Goal: Information Seeking & Learning: Learn about a topic

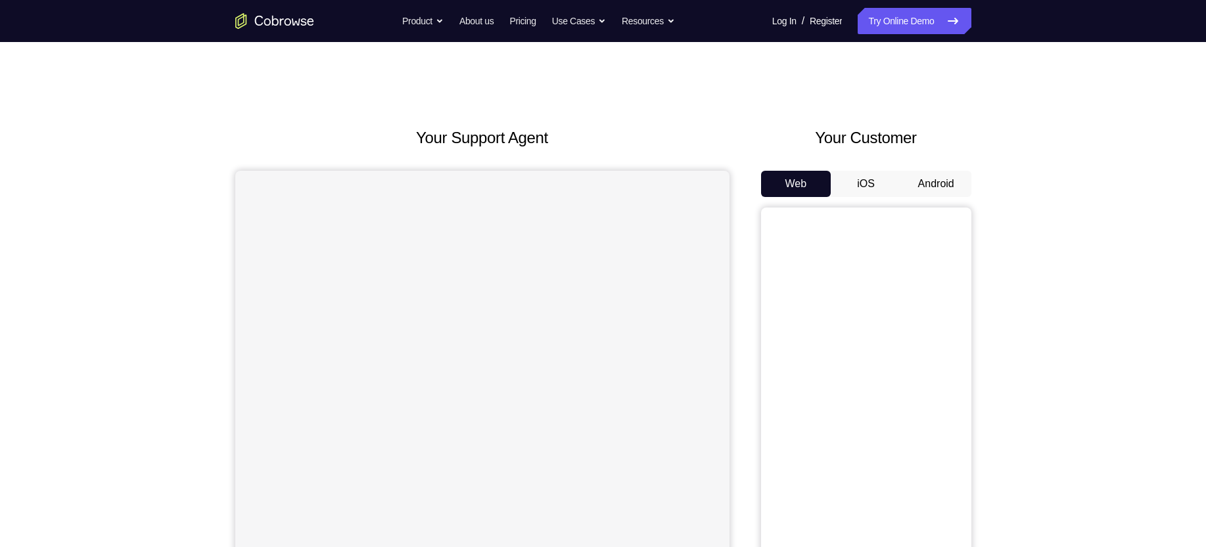
click at [934, 184] on button "Android" at bounding box center [936, 184] width 70 height 26
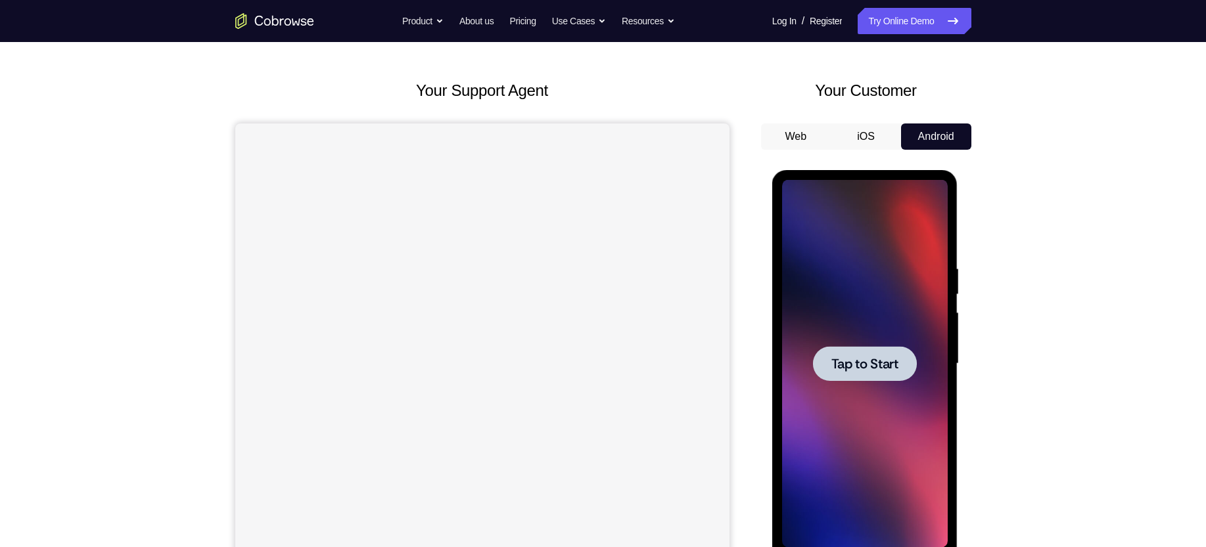
scroll to position [114, 0]
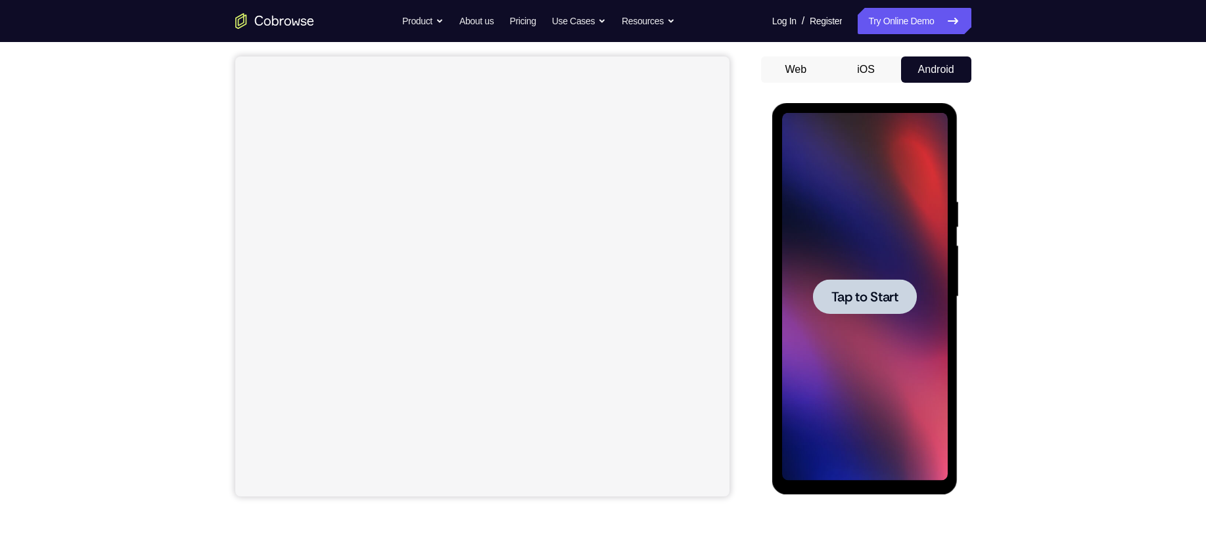
click at [858, 306] on div at bounding box center [865, 296] width 104 height 35
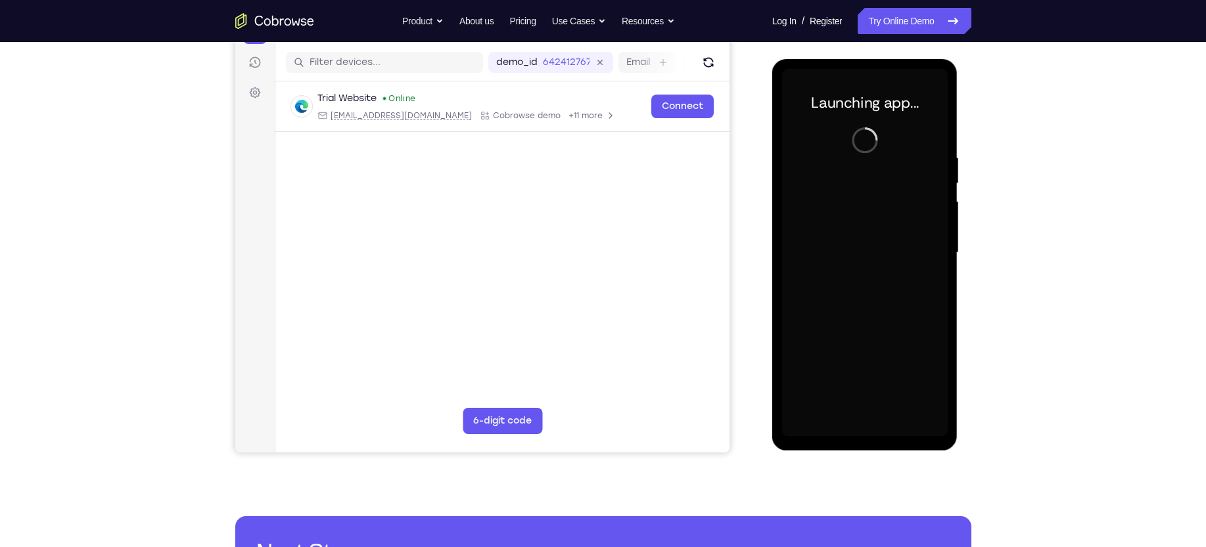
scroll to position [162, 0]
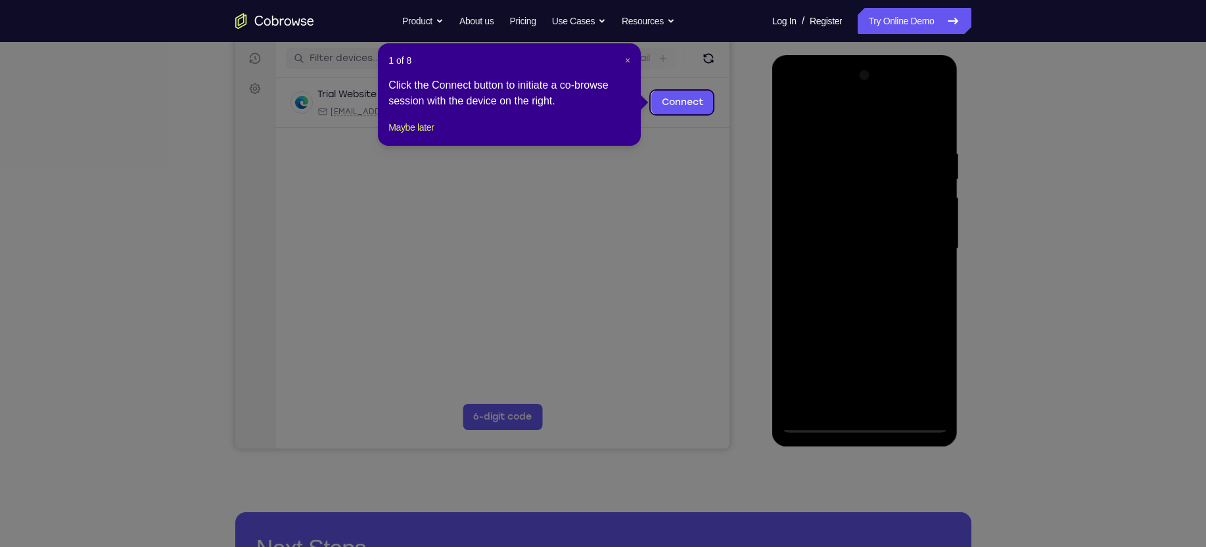
click at [625, 60] on span "×" at bounding box center [627, 60] width 5 height 11
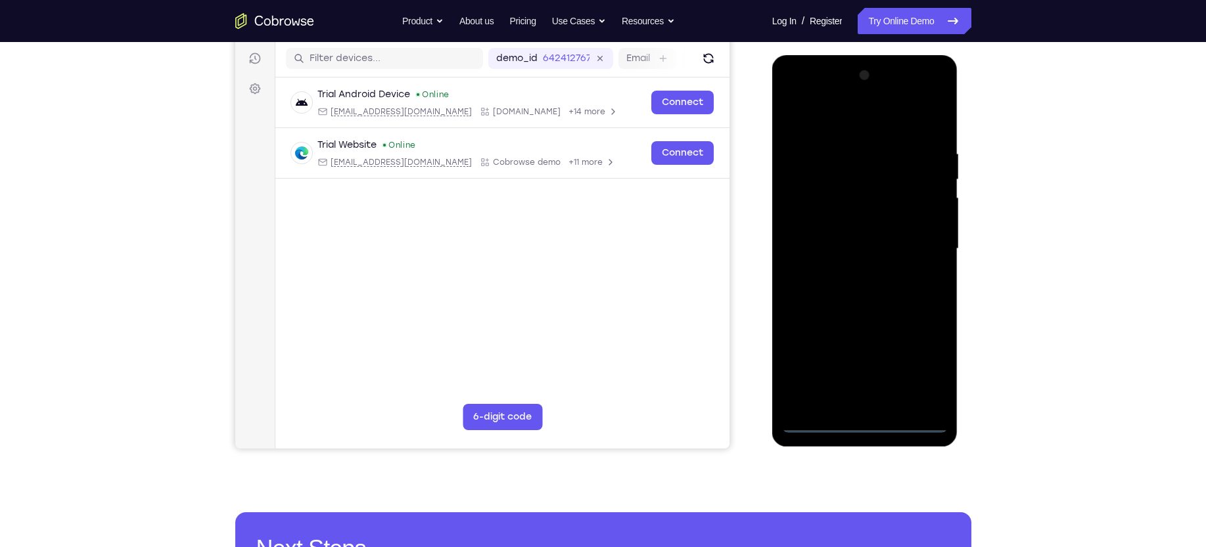
click at [862, 420] on div at bounding box center [865, 249] width 166 height 368
click at [923, 363] on div at bounding box center [865, 249] width 166 height 368
click at [863, 118] on div at bounding box center [865, 249] width 166 height 368
click at [917, 241] on div at bounding box center [865, 249] width 166 height 368
click at [854, 275] on div at bounding box center [865, 249] width 166 height 368
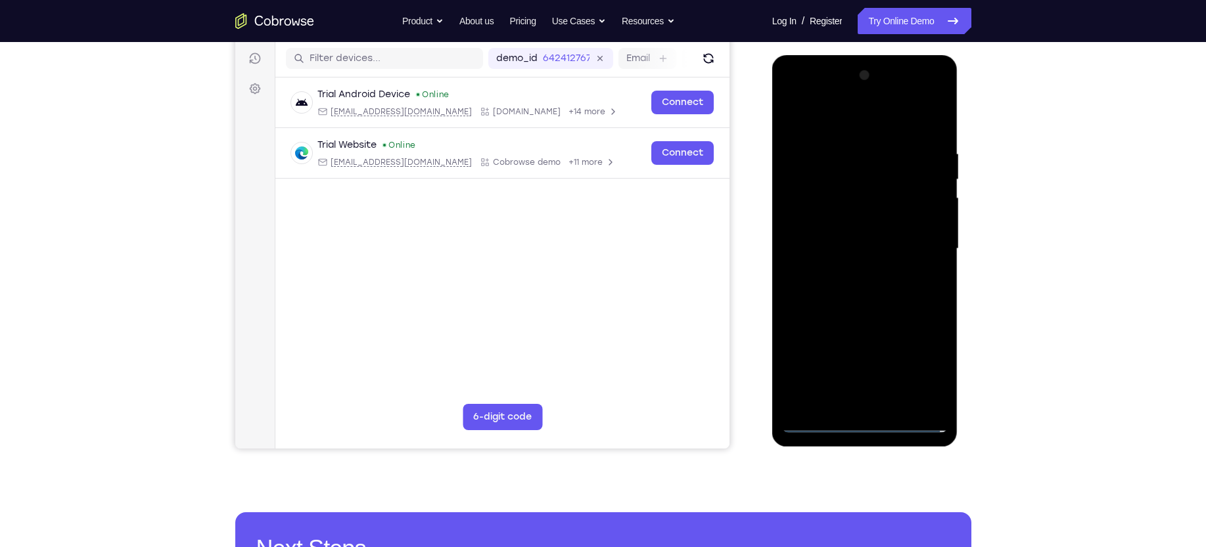
click at [841, 233] on div at bounding box center [865, 249] width 166 height 368
click at [840, 225] on div at bounding box center [865, 249] width 166 height 368
click at [849, 248] on div at bounding box center [865, 249] width 166 height 368
click at [850, 289] on div at bounding box center [865, 249] width 166 height 368
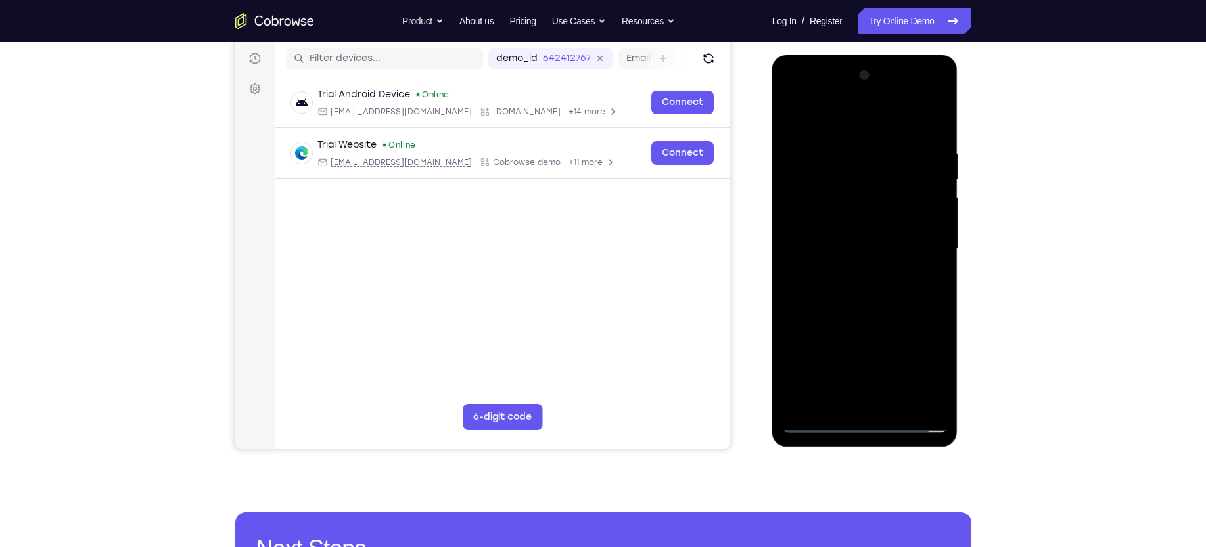
click at [850, 289] on div at bounding box center [865, 249] width 166 height 368
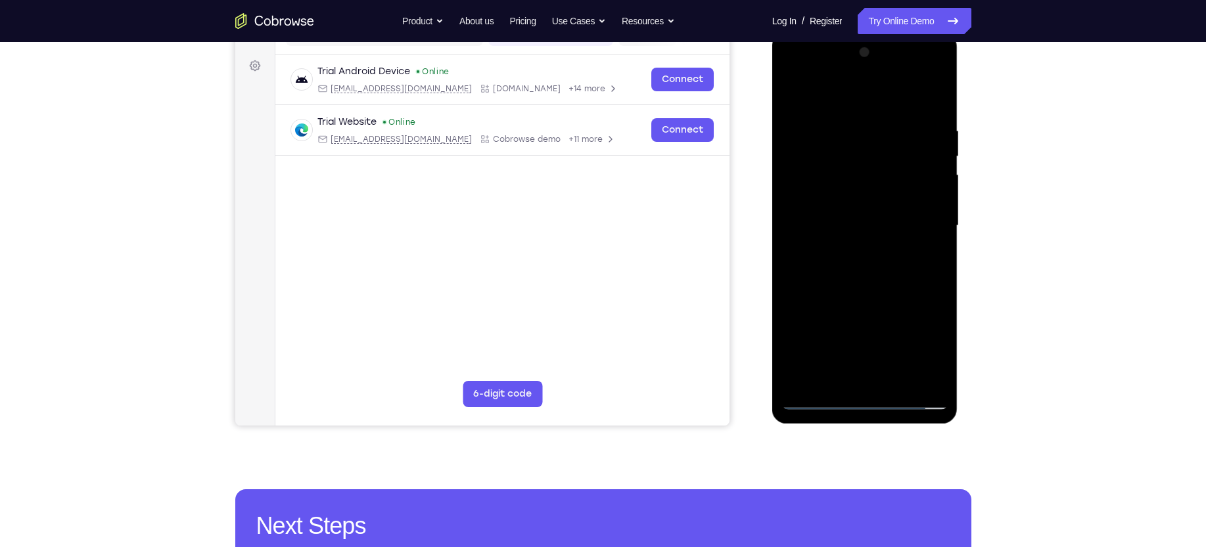
scroll to position [186, 0]
click at [880, 280] on div at bounding box center [865, 225] width 166 height 368
click at [895, 376] on div at bounding box center [865, 225] width 166 height 368
click at [853, 290] on div at bounding box center [865, 225] width 166 height 368
click at [828, 193] on div at bounding box center [865, 225] width 166 height 368
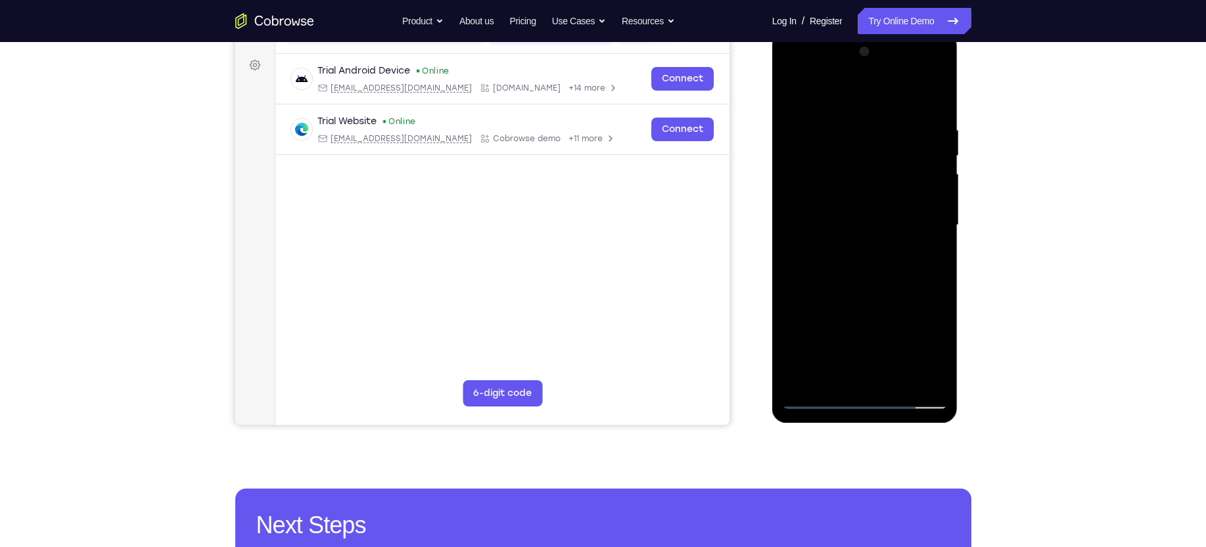
click at [792, 93] on div at bounding box center [865, 225] width 166 height 368
click at [834, 187] on div at bounding box center [865, 225] width 166 height 368
click at [823, 346] on div at bounding box center [865, 225] width 166 height 368
click at [812, 396] on div at bounding box center [865, 225] width 166 height 368
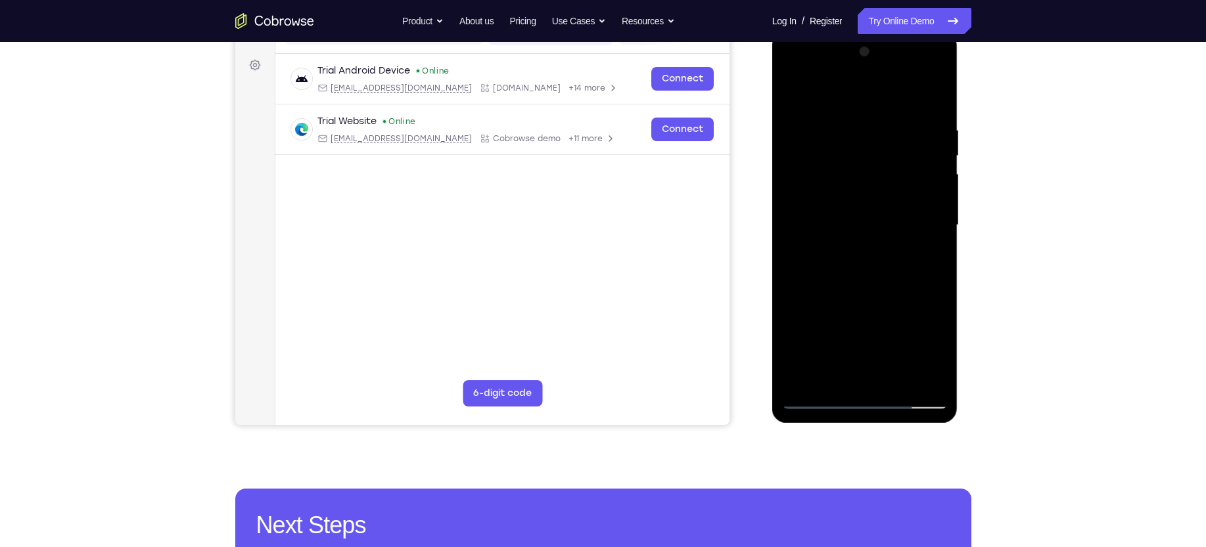
click at [812, 396] on div at bounding box center [865, 225] width 166 height 368
click at [797, 91] on div at bounding box center [865, 225] width 166 height 368
click at [845, 119] on div at bounding box center [865, 225] width 166 height 368
click at [930, 102] on div at bounding box center [865, 225] width 166 height 368
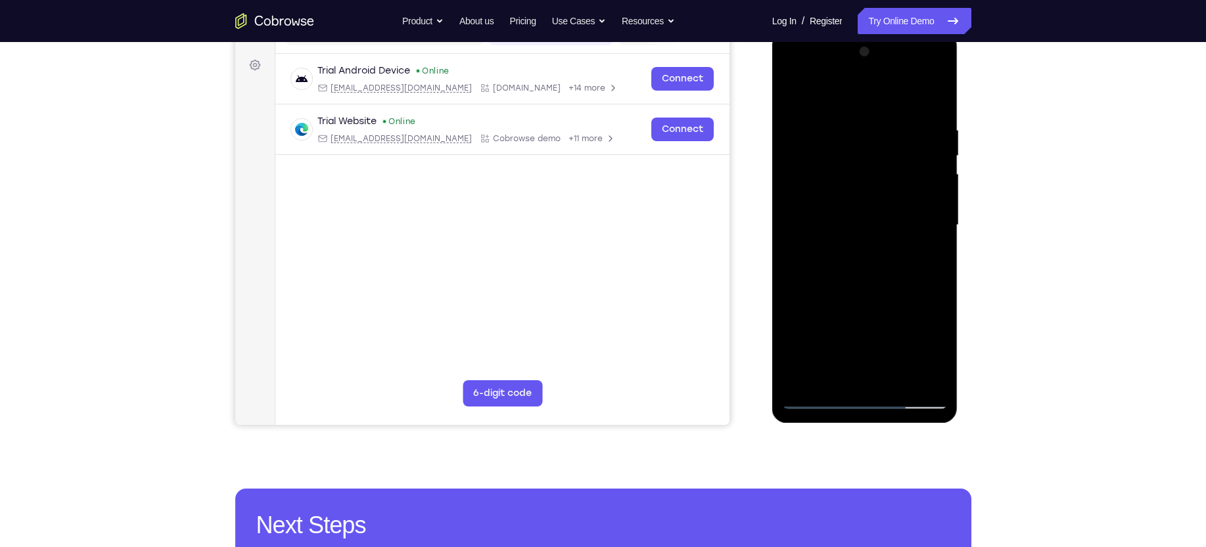
click at [937, 90] on div at bounding box center [865, 225] width 166 height 368
click at [796, 84] on div at bounding box center [865, 225] width 166 height 368
click at [794, 93] on div at bounding box center [865, 225] width 166 height 368
click at [890, 122] on div at bounding box center [865, 225] width 166 height 368
drag, startPoint x: 890, startPoint y: 122, endPoint x: 816, endPoint y: 93, distance: 79.1
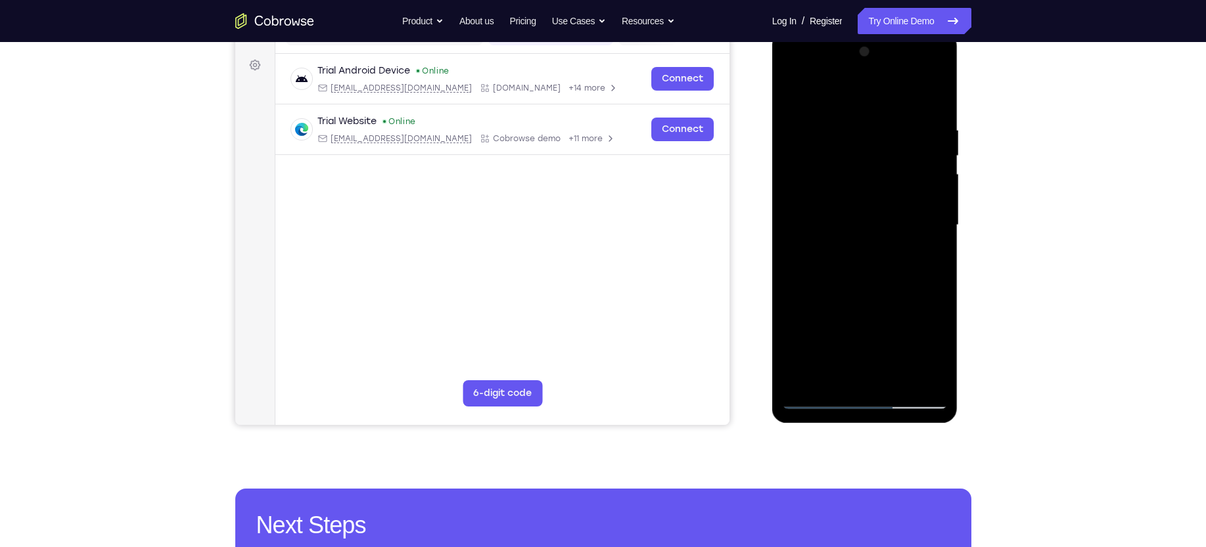
click at [816, 93] on div at bounding box center [865, 225] width 166 height 368
click at [789, 169] on div at bounding box center [865, 225] width 166 height 368
click at [802, 97] on div at bounding box center [865, 225] width 166 height 368
click at [798, 204] on div at bounding box center [865, 225] width 166 height 368
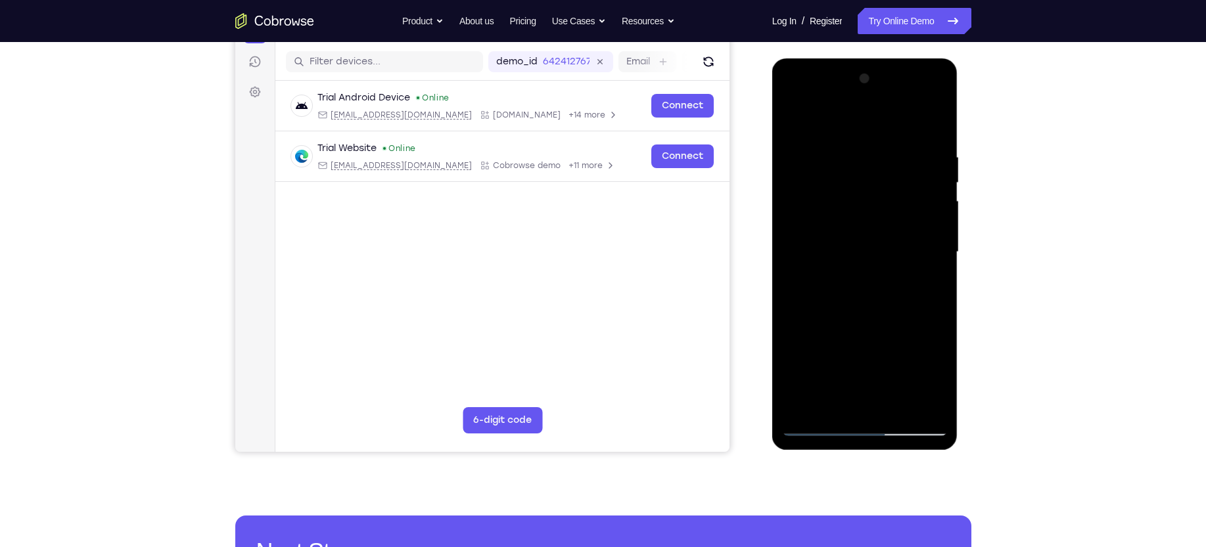
scroll to position [157, 0]
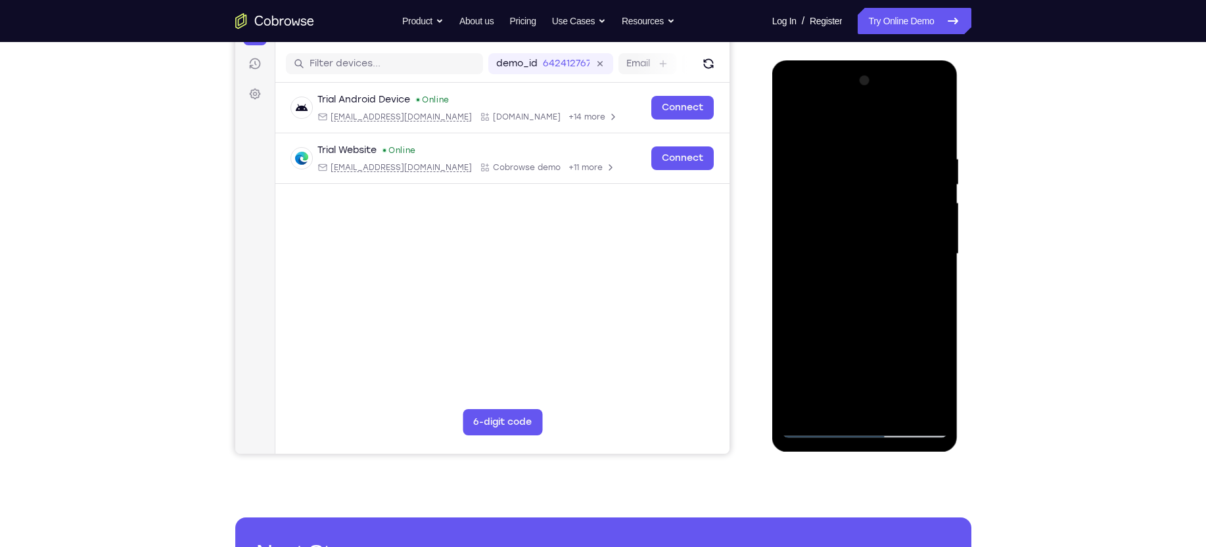
click at [933, 207] on div at bounding box center [865, 254] width 166 height 368
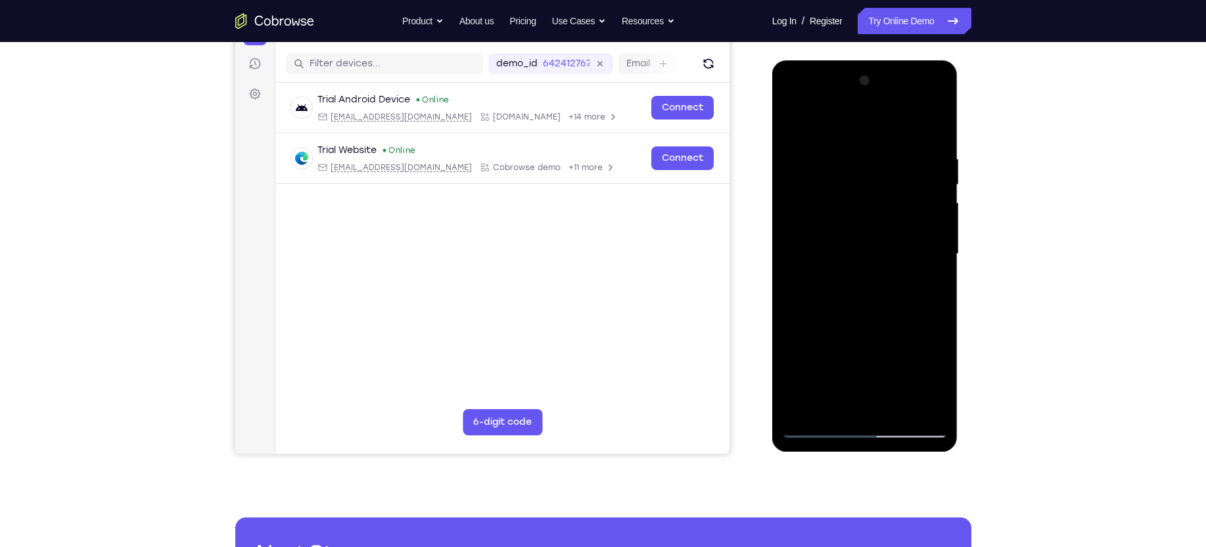
click at [933, 207] on div at bounding box center [865, 254] width 166 height 368
click at [929, 142] on div at bounding box center [865, 254] width 166 height 368
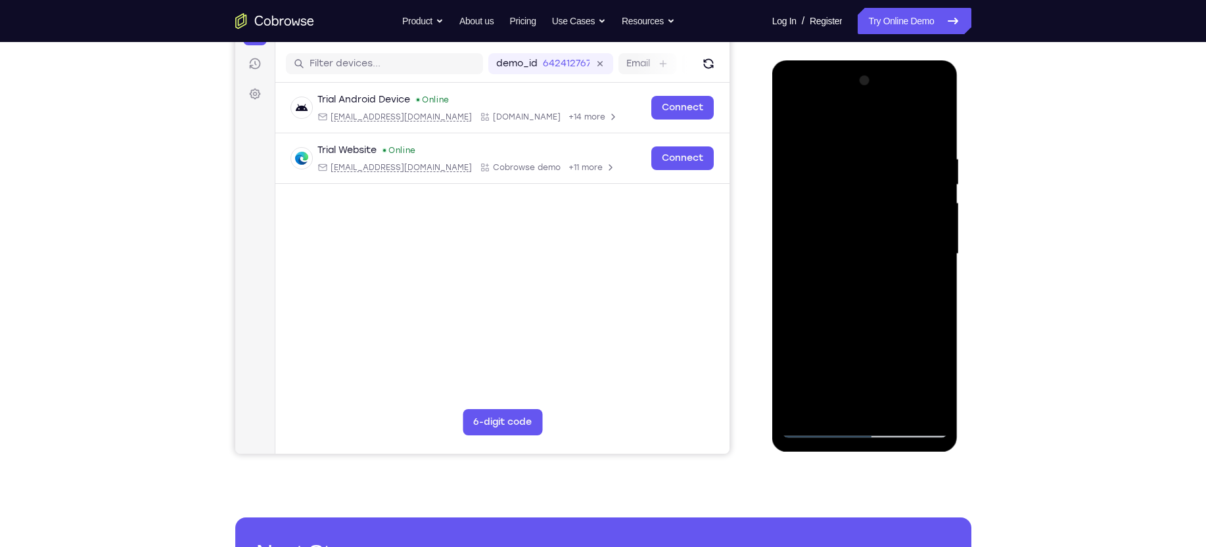
click at [929, 142] on div at bounding box center [865, 254] width 166 height 368
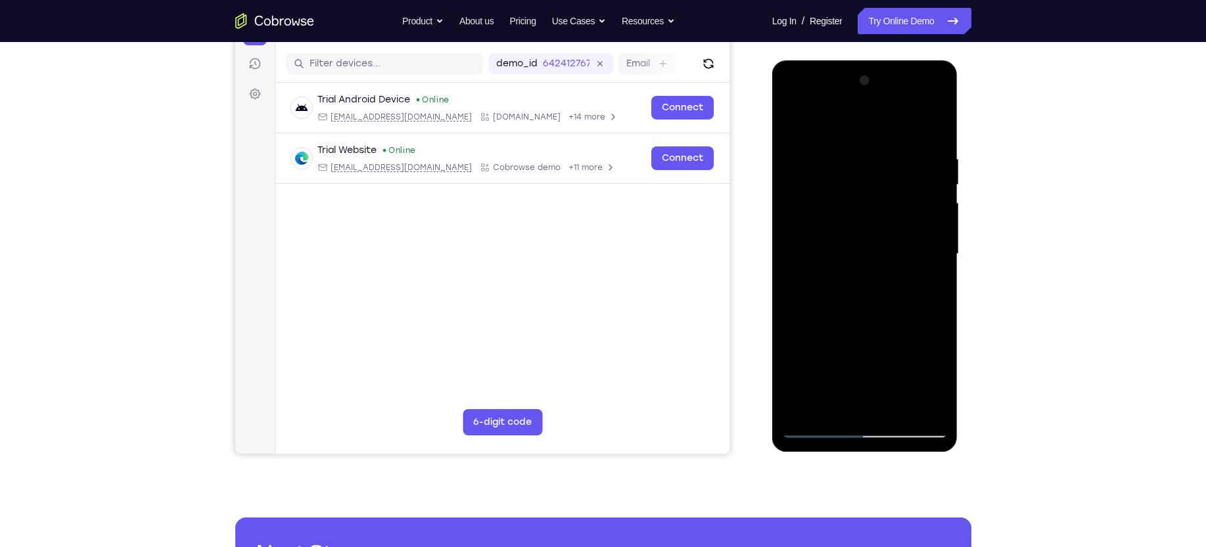
click at [929, 142] on div at bounding box center [865, 254] width 166 height 368
click at [935, 155] on div at bounding box center [865, 254] width 166 height 368
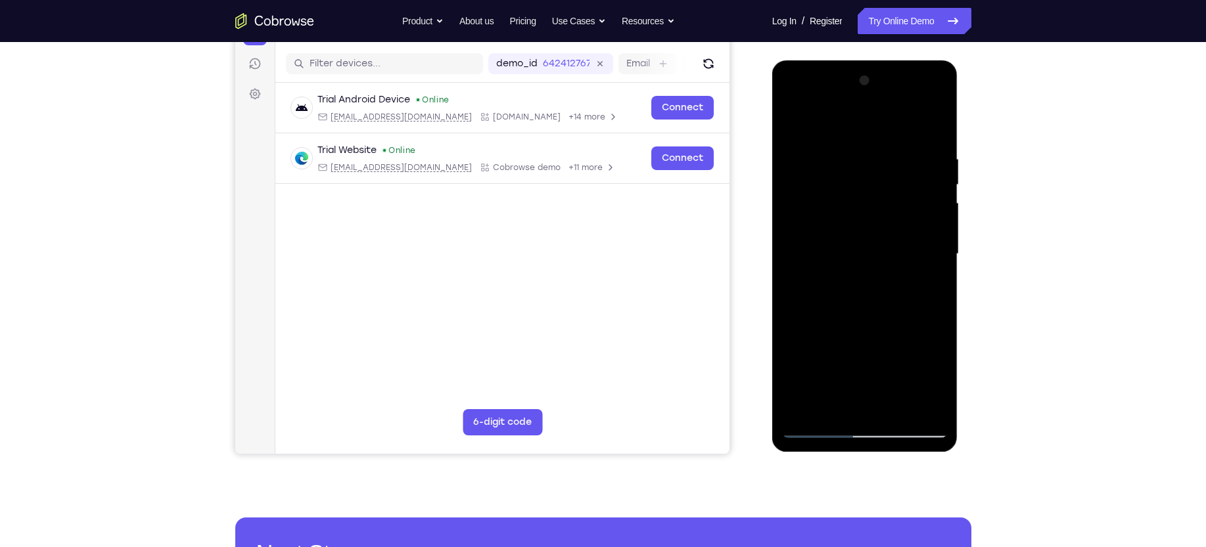
click at [935, 155] on div at bounding box center [865, 254] width 166 height 368
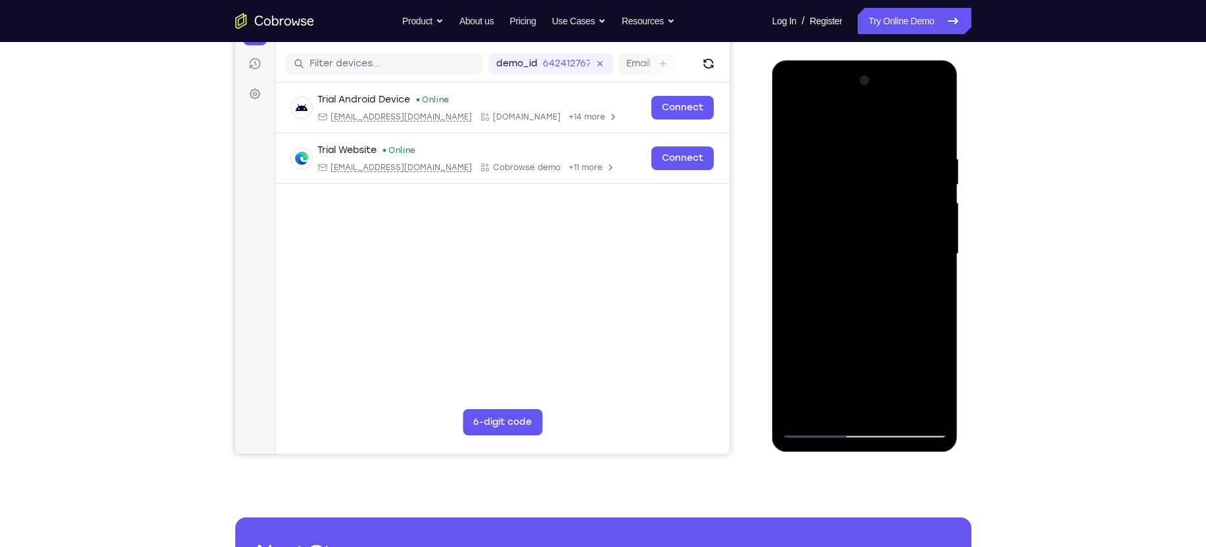
click at [935, 155] on div at bounding box center [865, 254] width 166 height 368
click at [857, 165] on div at bounding box center [865, 254] width 166 height 368
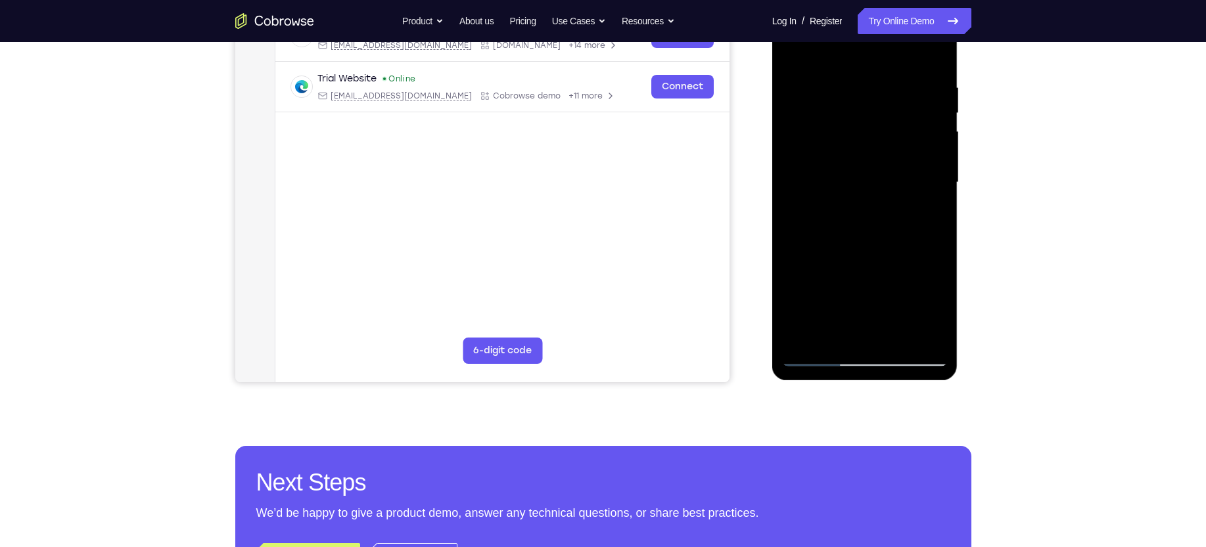
click at [828, 357] on div at bounding box center [865, 183] width 166 height 368
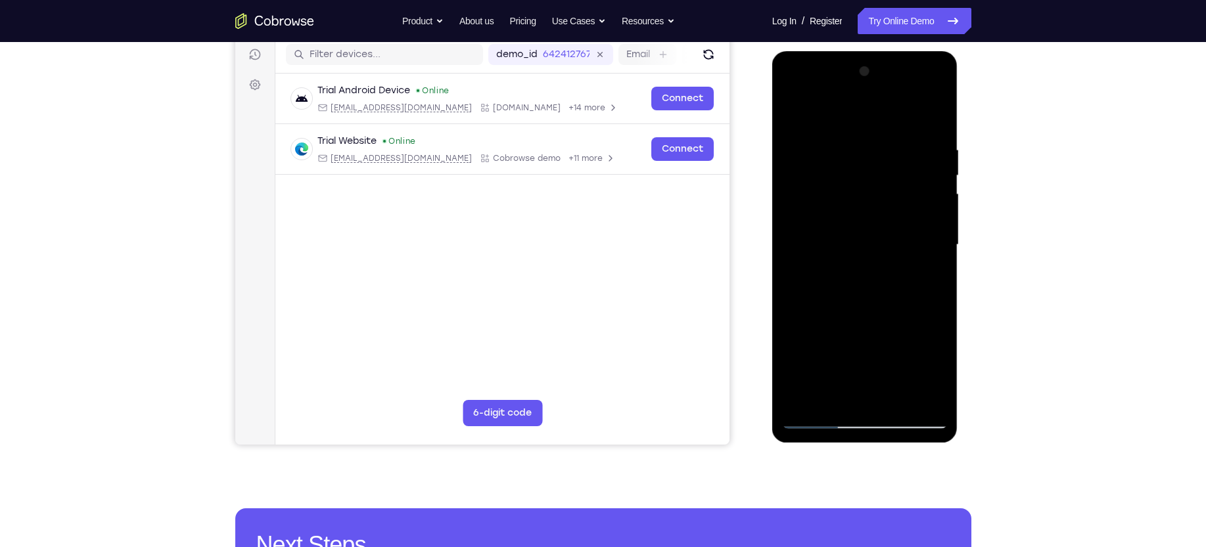
scroll to position [166, 0]
click at [914, 225] on div at bounding box center [865, 246] width 166 height 368
drag, startPoint x: 822, startPoint y: 229, endPoint x: 1117, endPoint y: 221, distance: 295.8
click at [959, 221] on html "Online web based iOS Simulators and Android Emulators. Run iPhone, iPad, Mobile…" at bounding box center [865, 249] width 187 height 394
click at [930, 118] on div at bounding box center [865, 246] width 166 height 368
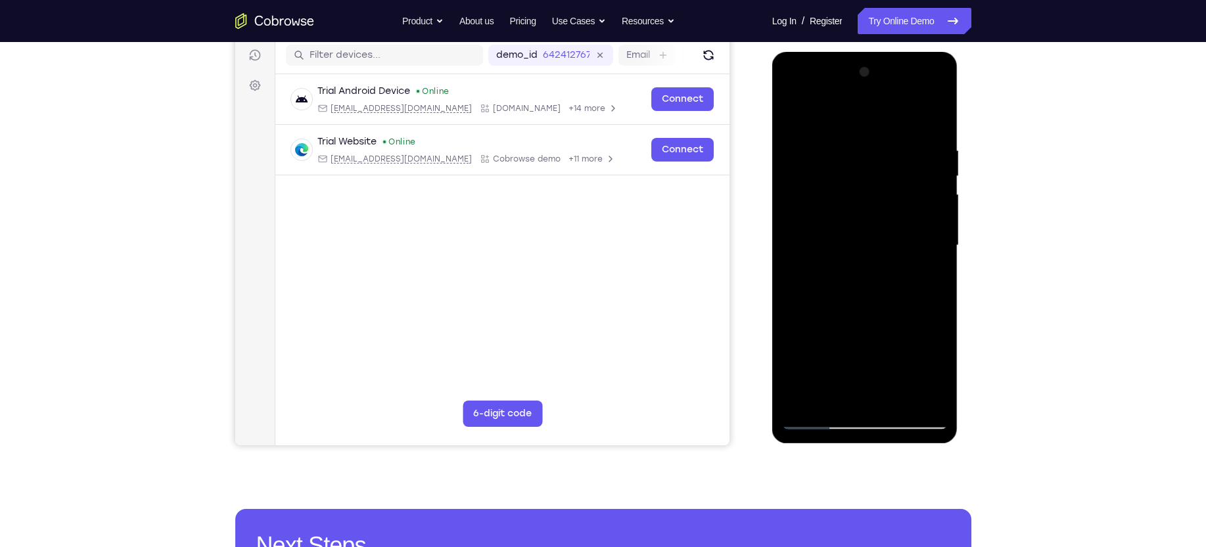
click at [927, 399] on div at bounding box center [865, 246] width 166 height 368
drag, startPoint x: 871, startPoint y: 205, endPoint x: 885, endPoint y: 432, distance: 227.1
click at [885, 432] on div at bounding box center [865, 248] width 186 height 392
click at [863, 292] on div at bounding box center [865, 246] width 166 height 368
click at [821, 129] on div at bounding box center [865, 246] width 166 height 368
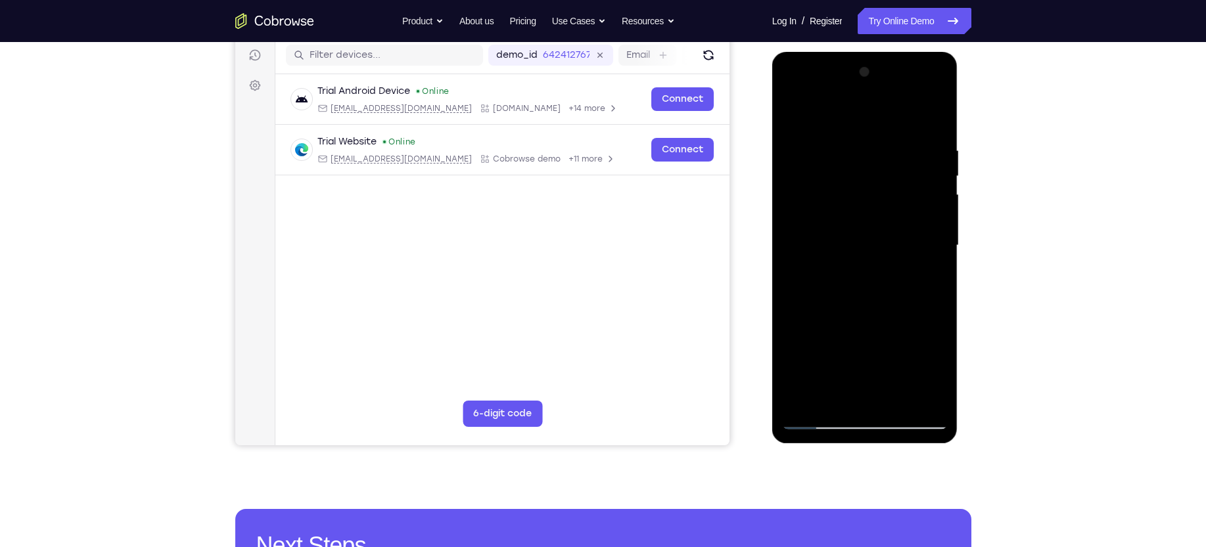
drag, startPoint x: 825, startPoint y: 210, endPoint x: 812, endPoint y: 432, distance: 222.4
click at [812, 432] on div at bounding box center [865, 248] width 186 height 392
click at [798, 112] on div at bounding box center [865, 246] width 166 height 368
click at [805, 398] on div at bounding box center [865, 246] width 166 height 368
click at [922, 393] on div at bounding box center [865, 246] width 166 height 368
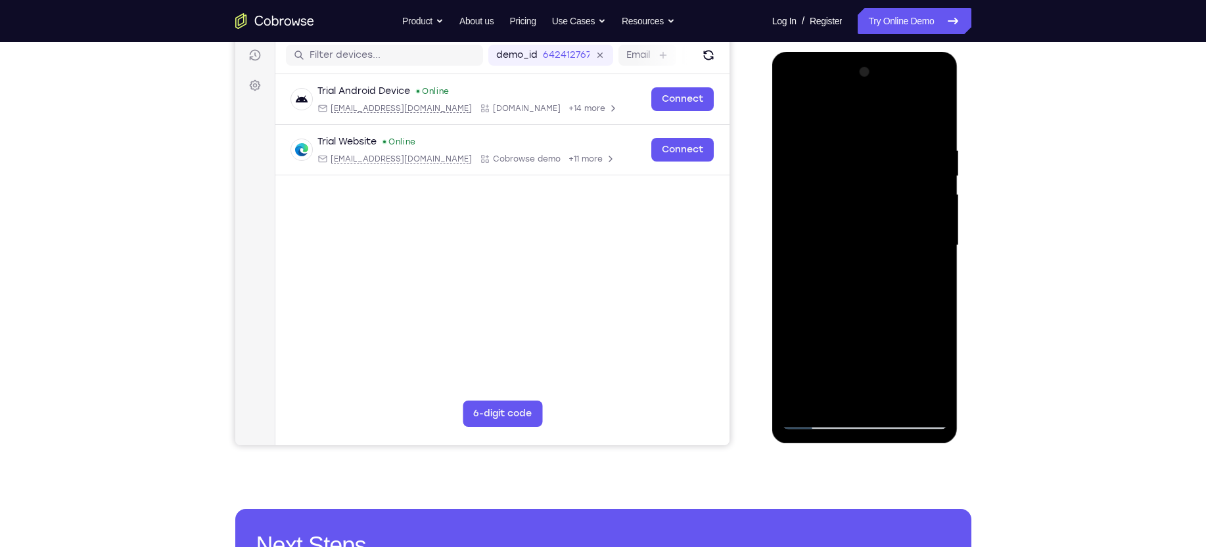
click at [922, 393] on div at bounding box center [865, 246] width 166 height 368
click at [847, 150] on div at bounding box center [865, 246] width 166 height 368
click at [793, 112] on div at bounding box center [865, 246] width 166 height 368
click at [927, 284] on div at bounding box center [865, 246] width 166 height 368
click at [909, 227] on div at bounding box center [865, 246] width 166 height 368
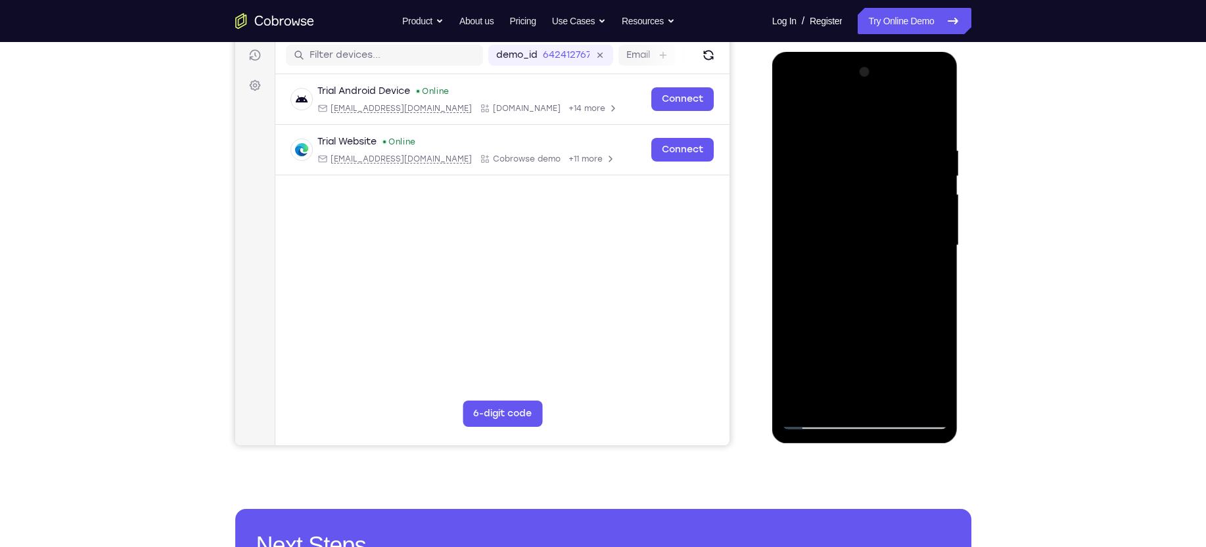
click at [893, 267] on div at bounding box center [865, 246] width 166 height 368
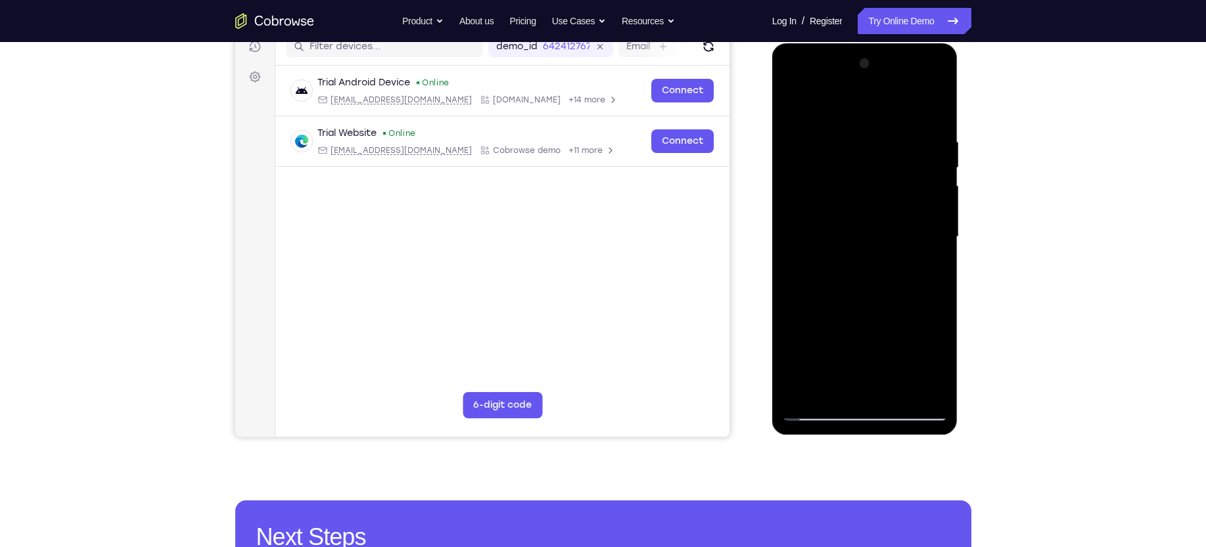
click at [915, 313] on div at bounding box center [865, 237] width 166 height 368
click at [888, 311] on div at bounding box center [865, 237] width 166 height 368
click at [869, 280] on div at bounding box center [865, 237] width 166 height 368
click at [834, 305] on div at bounding box center [865, 237] width 166 height 368
click at [795, 229] on div at bounding box center [865, 237] width 166 height 368
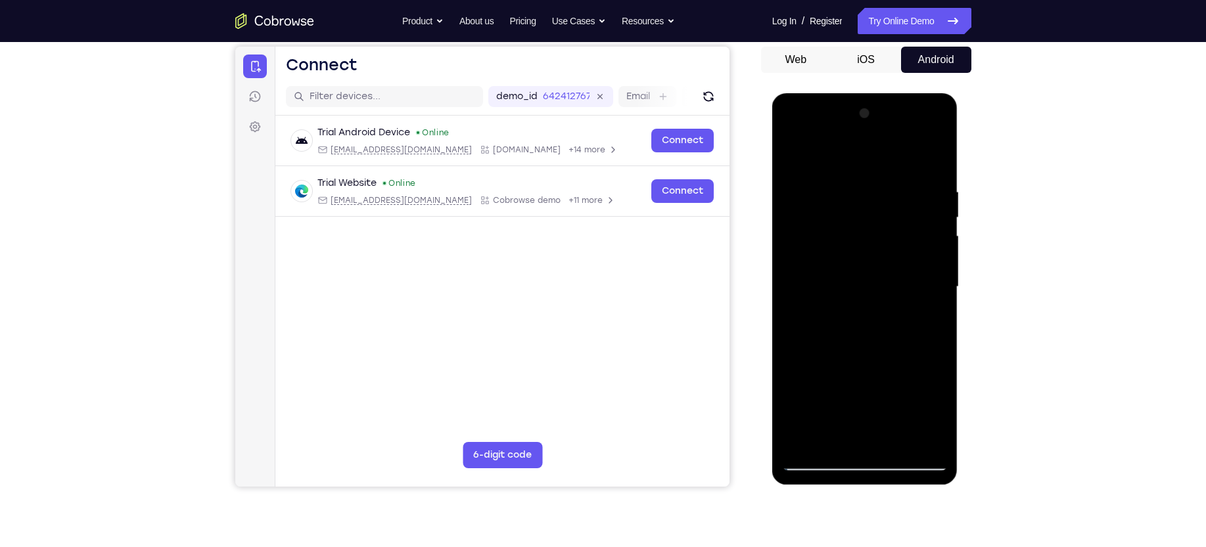
scroll to position [106, 0]
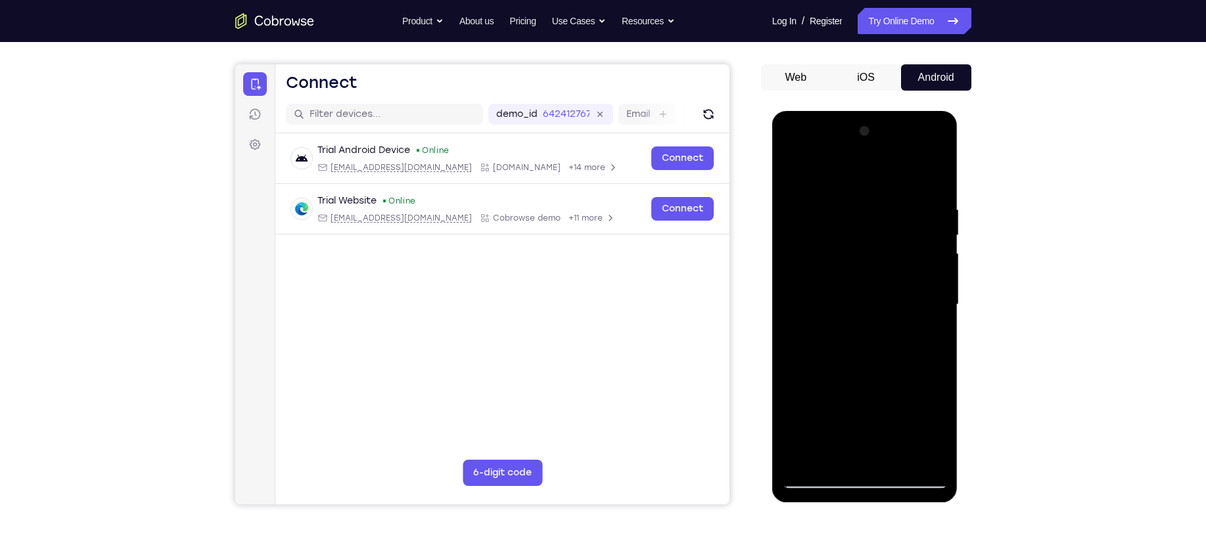
click at [897, 212] on div at bounding box center [865, 305] width 166 height 368
click at [889, 221] on div at bounding box center [865, 305] width 166 height 368
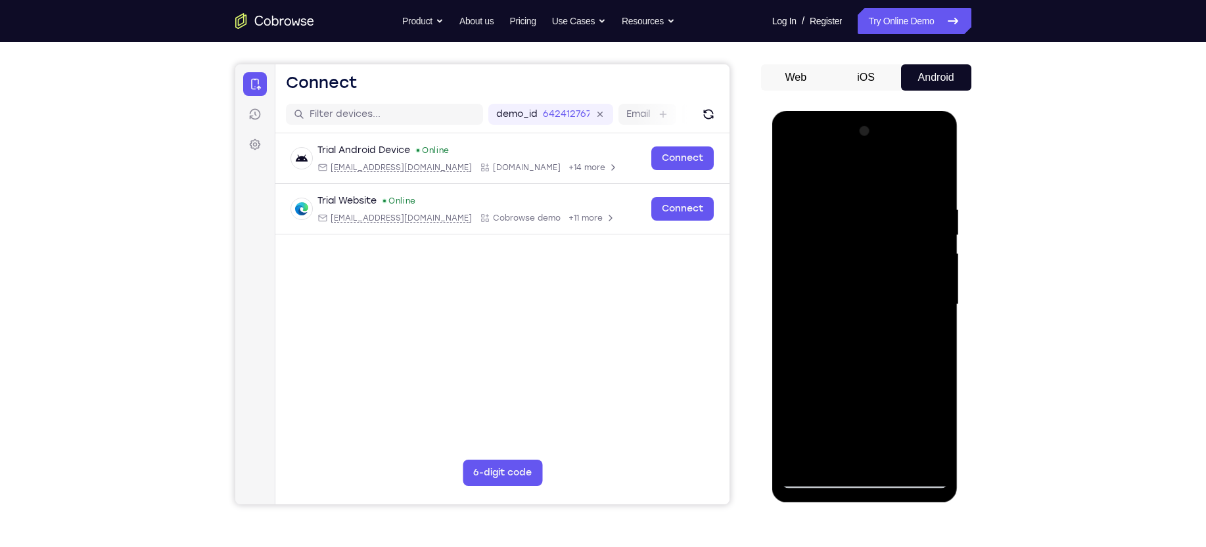
click at [889, 221] on div at bounding box center [865, 305] width 166 height 368
click at [937, 216] on div at bounding box center [865, 305] width 166 height 368
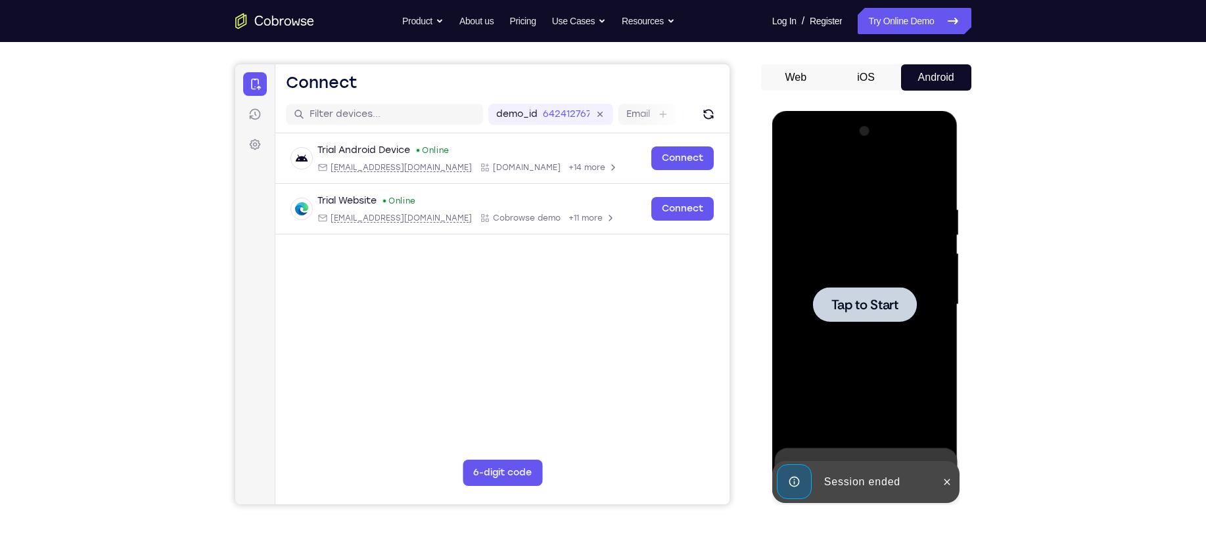
click at [920, 224] on div at bounding box center [865, 305] width 166 height 368
